Goal: Communication & Community: Participate in discussion

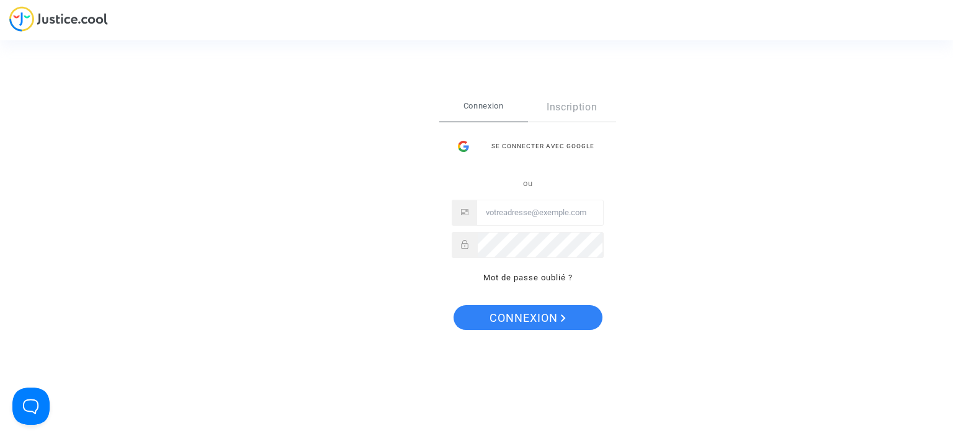
type input "[EMAIL_ADDRESS][DOMAIN_NAME]"
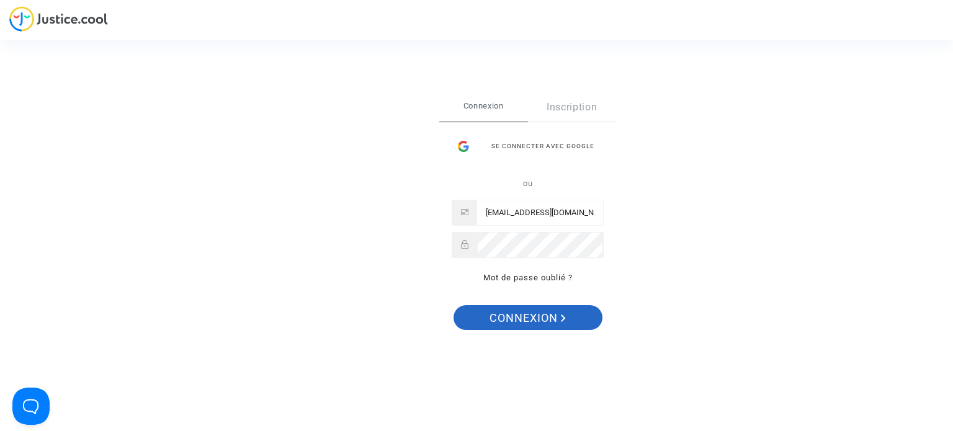
click at [550, 314] on span "Connexion" at bounding box center [527, 318] width 76 height 26
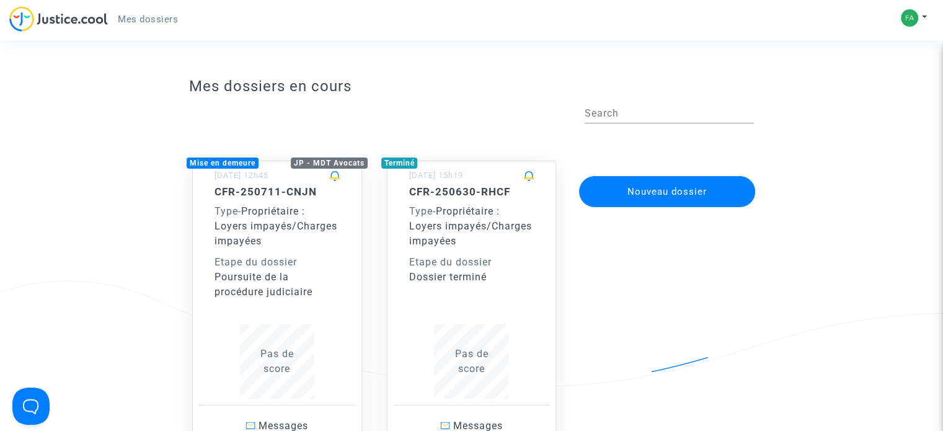
click at [315, 183] on div "11/07/2025 - 12h45" at bounding box center [277, 176] width 156 height 18
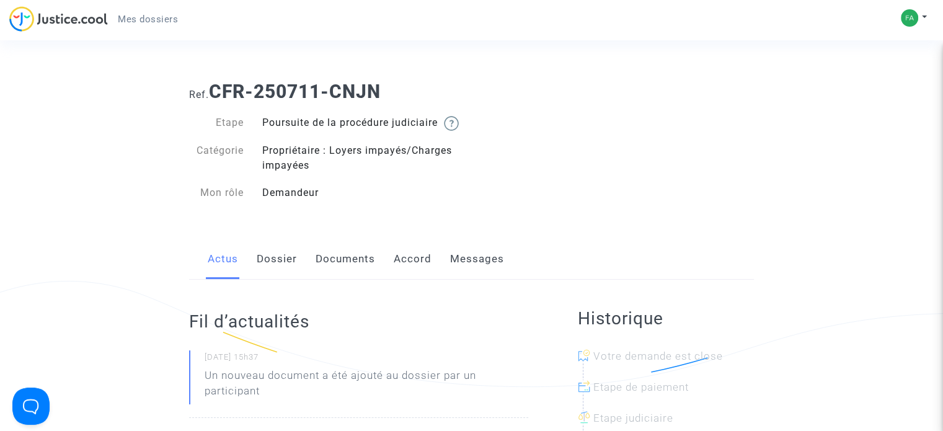
click at [479, 280] on link "Messages" at bounding box center [477, 259] width 54 height 41
